Goal: Find specific page/section: Find specific page/section

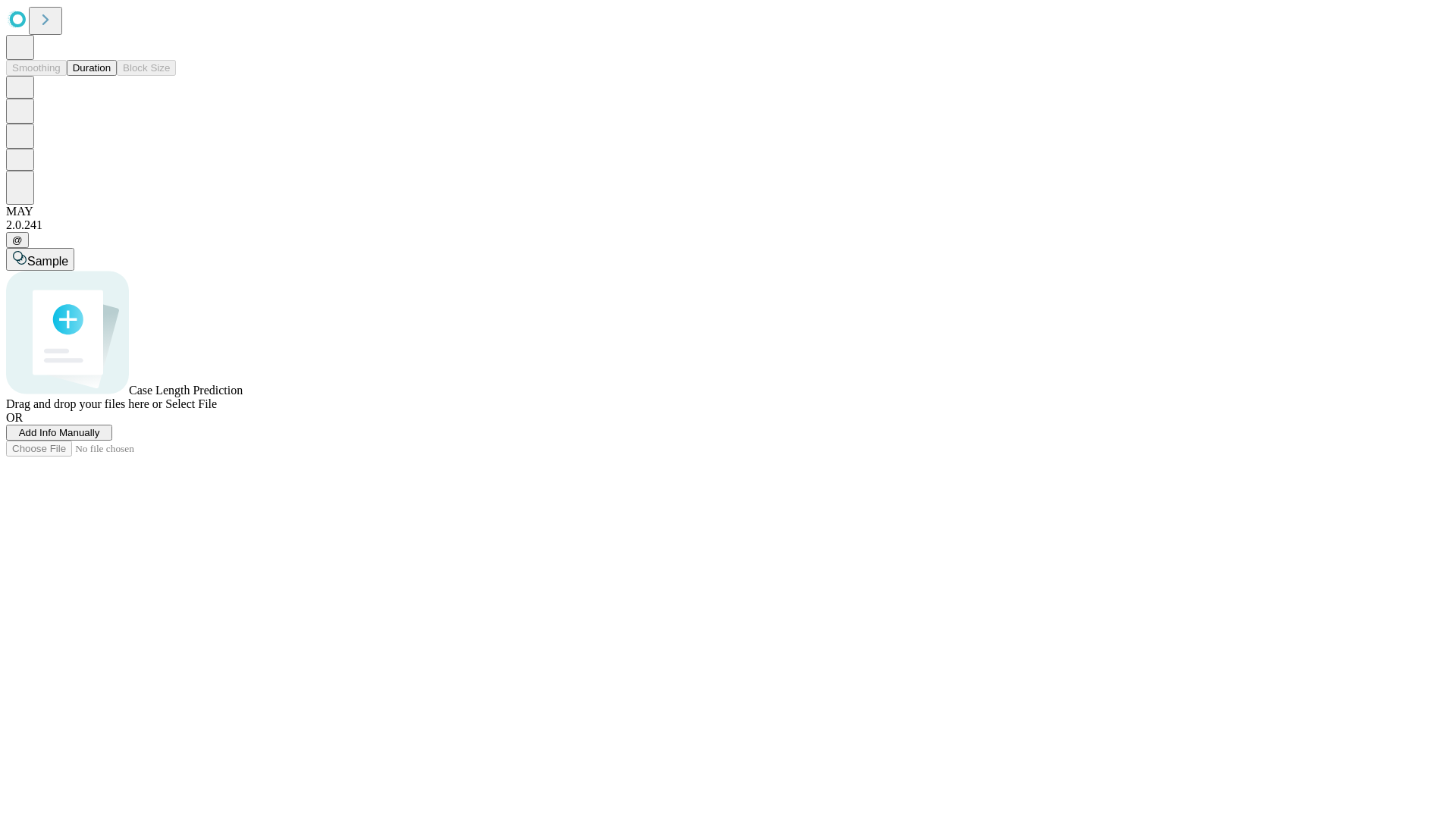
click at [111, 76] on button "Duration" at bounding box center [91, 68] width 50 height 16
click at [216, 410] on span "Select File" at bounding box center [191, 404] width 52 height 13
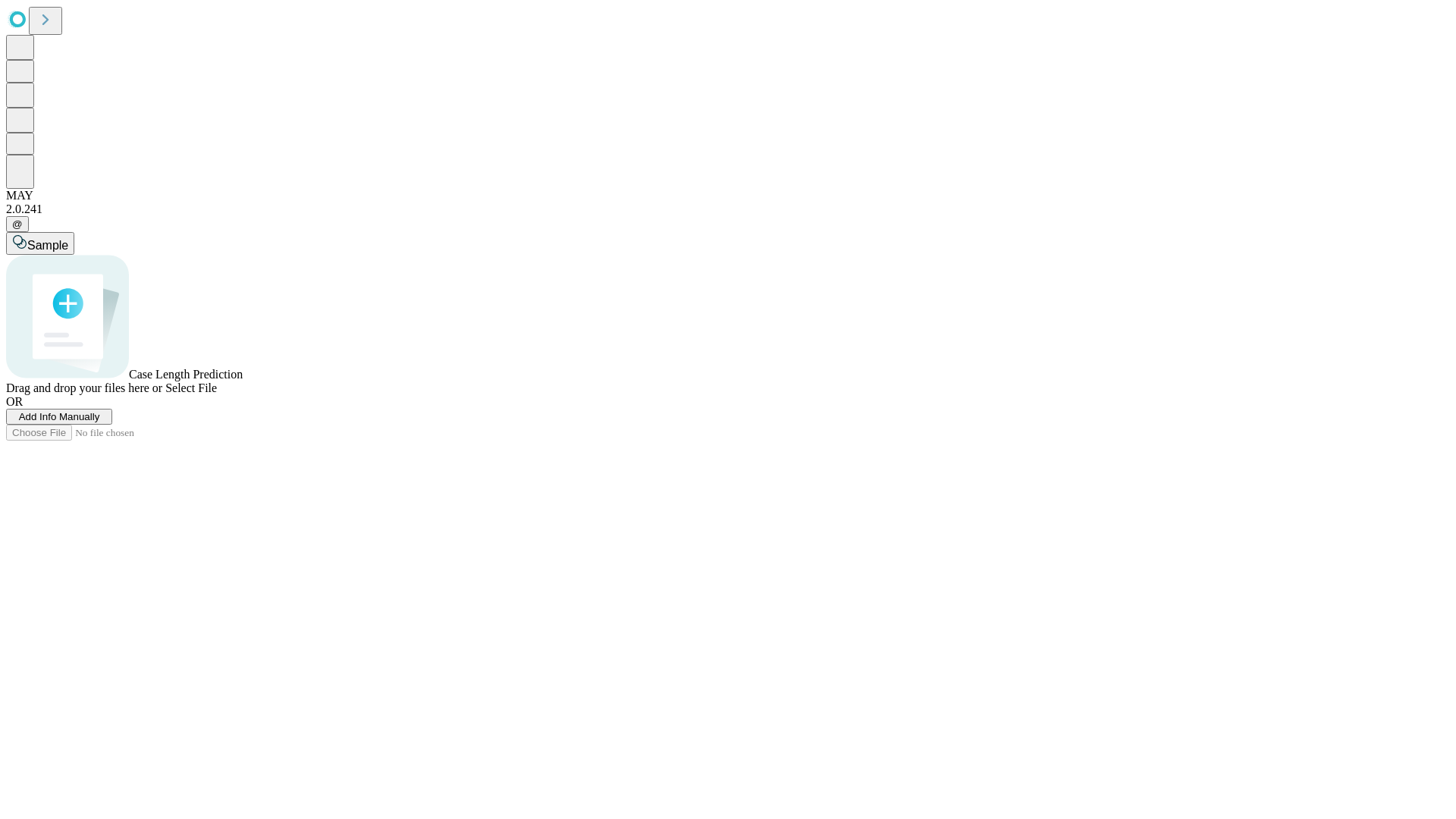
click at [216, 394] on span "Select File" at bounding box center [191, 387] width 52 height 13
